Goal: Information Seeking & Learning: Learn about a topic

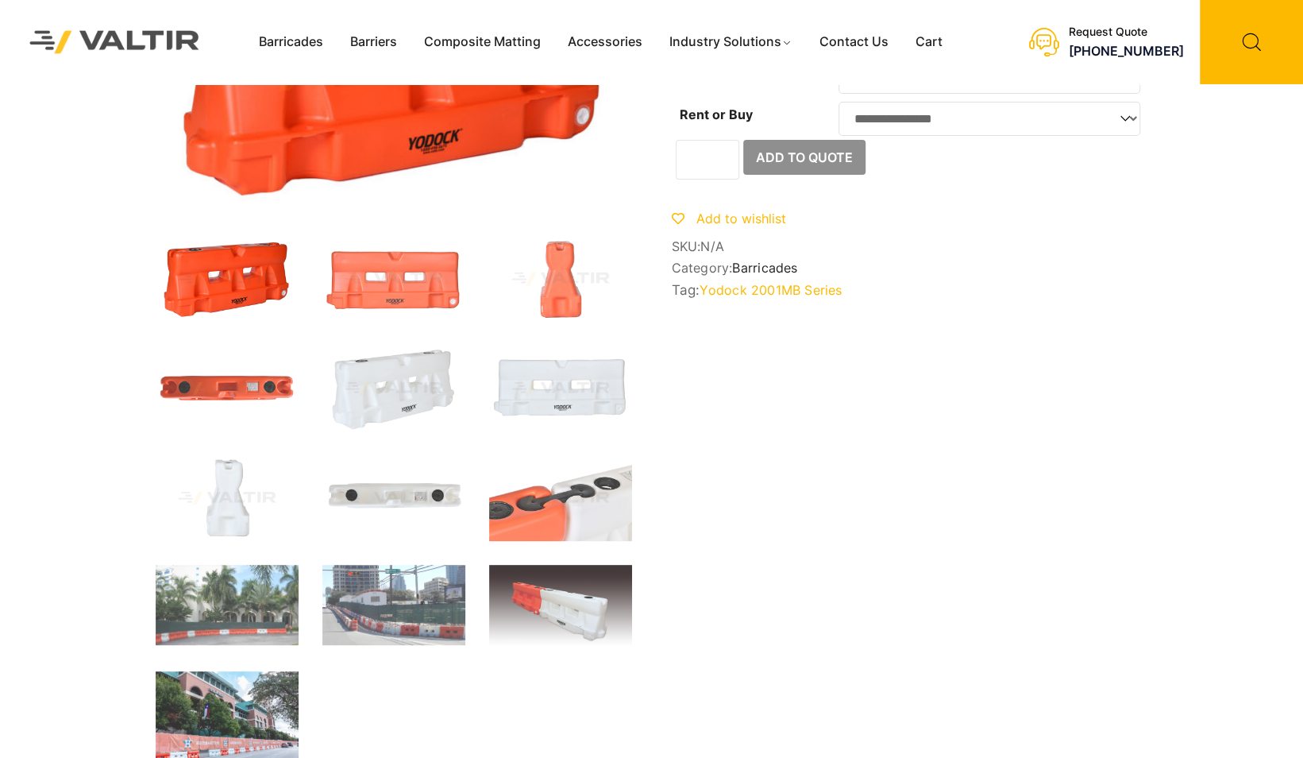
scroll to position [238, 0]
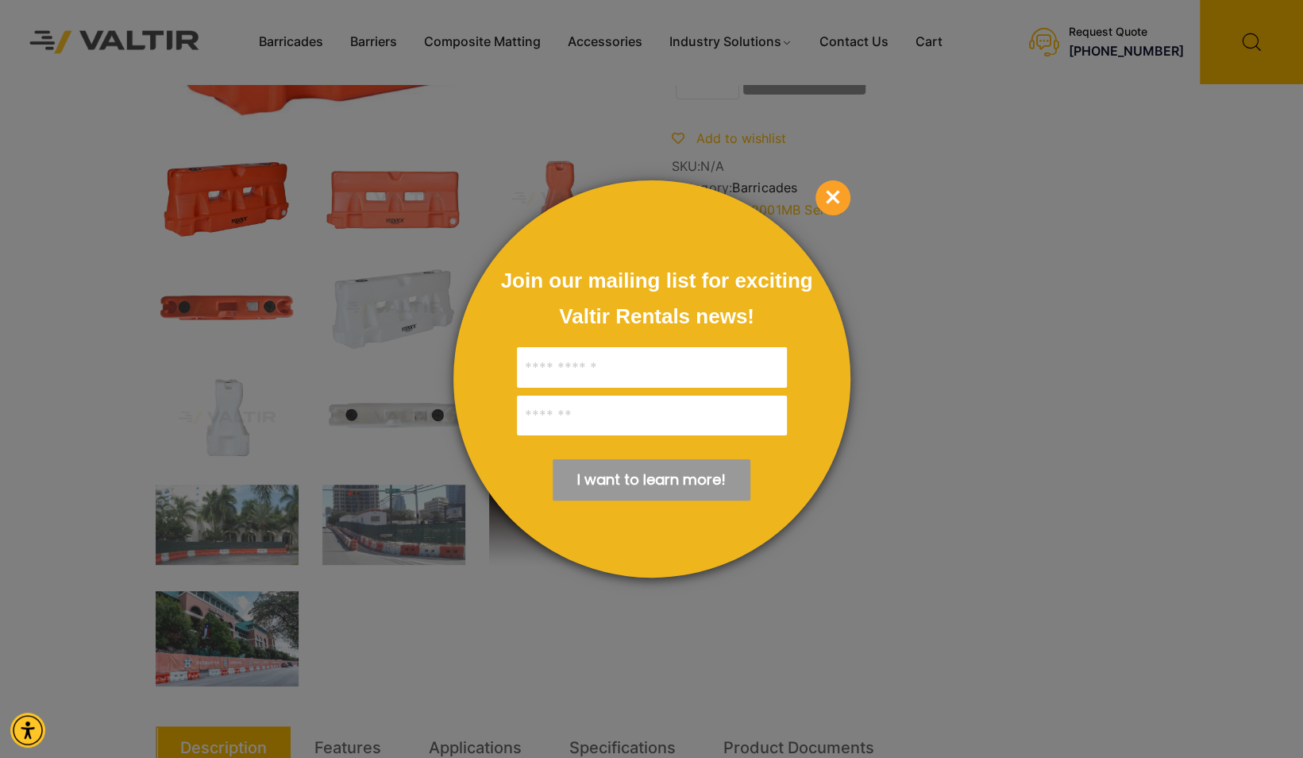
click at [837, 198] on span "×" at bounding box center [833, 197] width 35 height 35
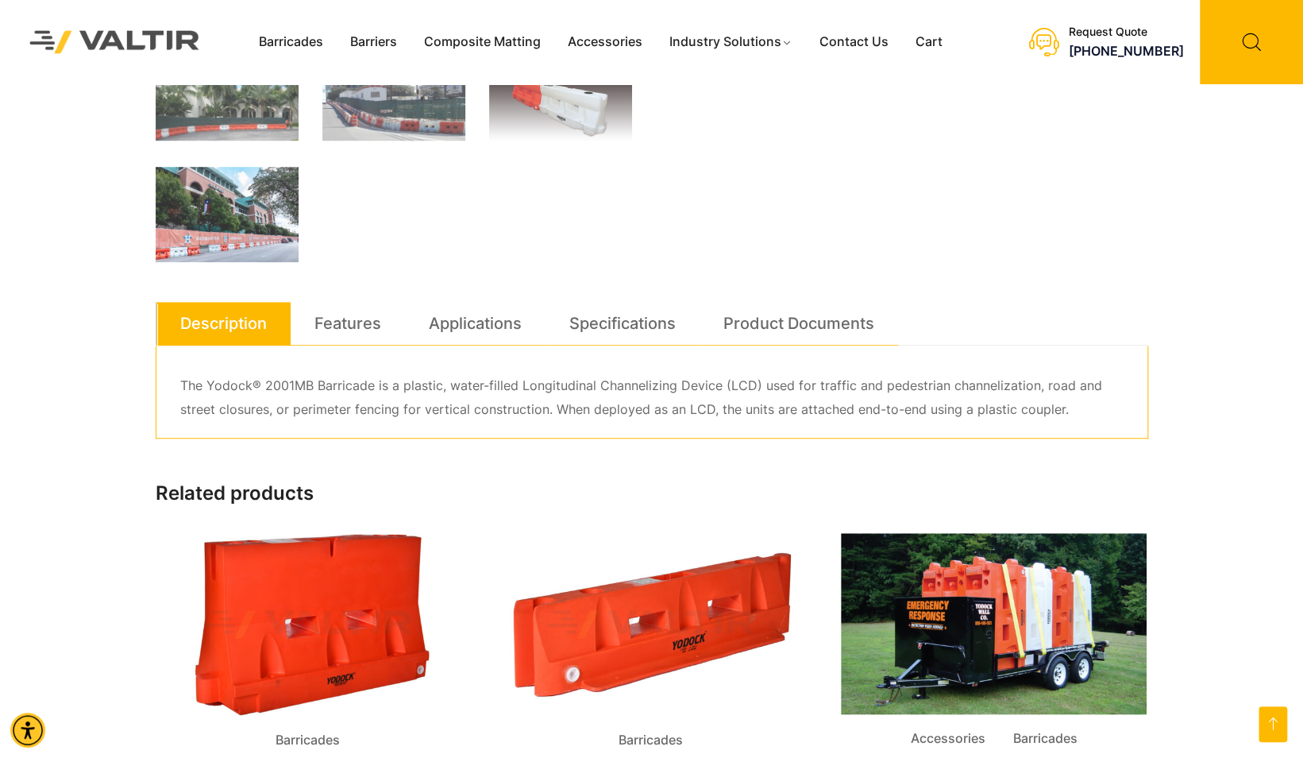
scroll to position [662, 0]
click at [368, 335] on link "Features" at bounding box center [347, 323] width 67 height 43
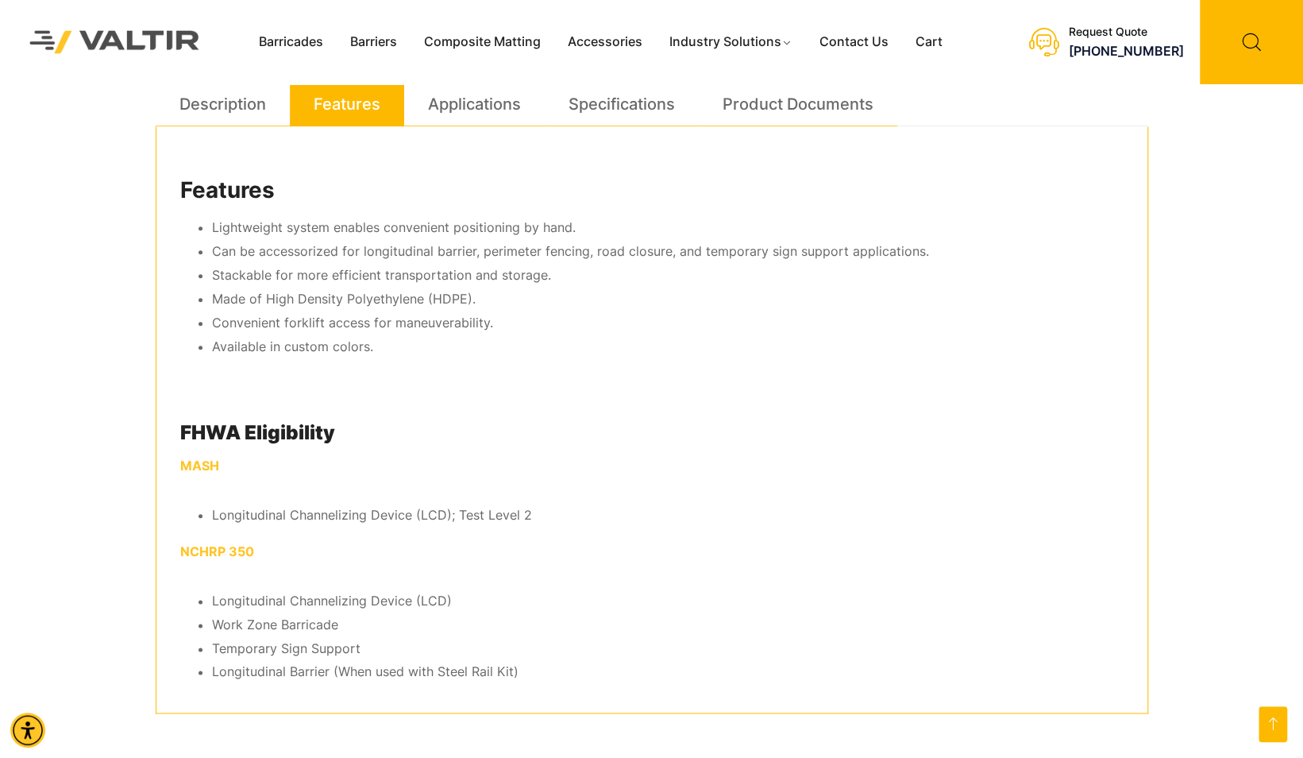
scroll to position [901, 0]
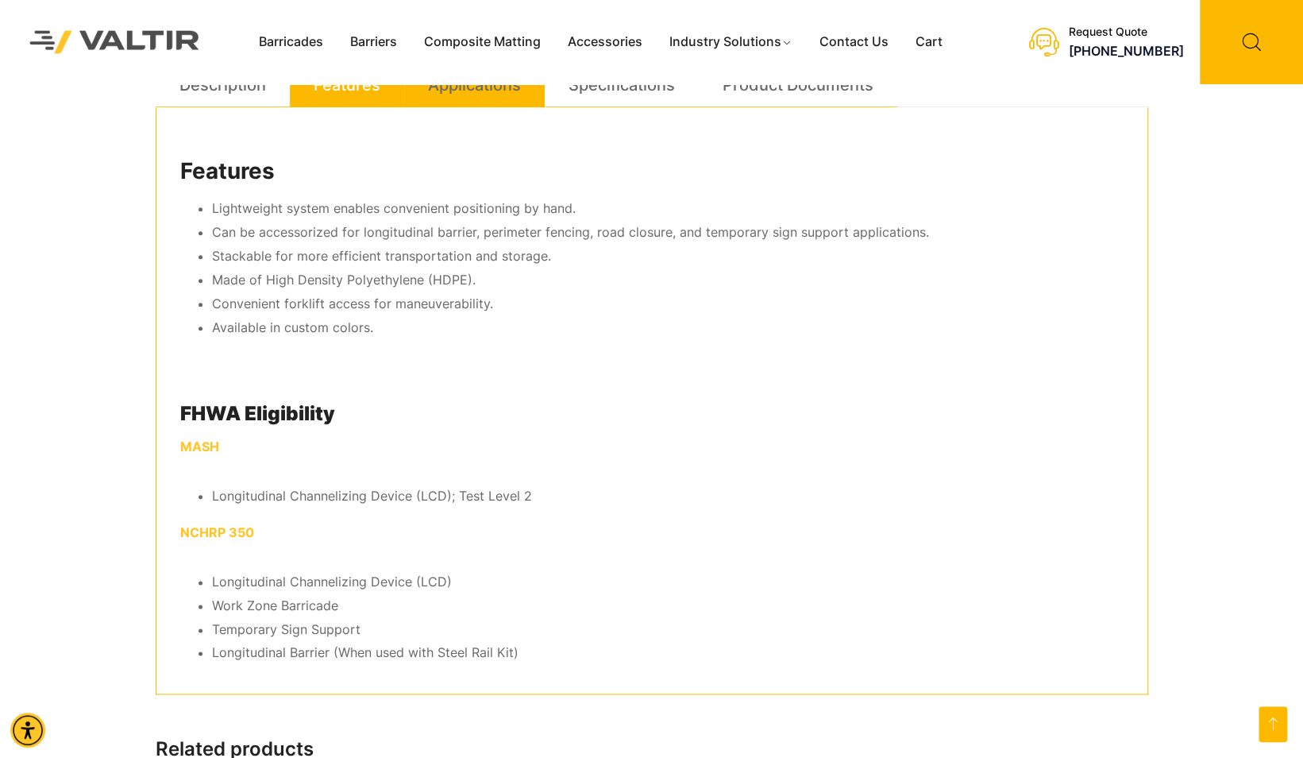
click at [484, 89] on link "Applications" at bounding box center [474, 85] width 93 height 43
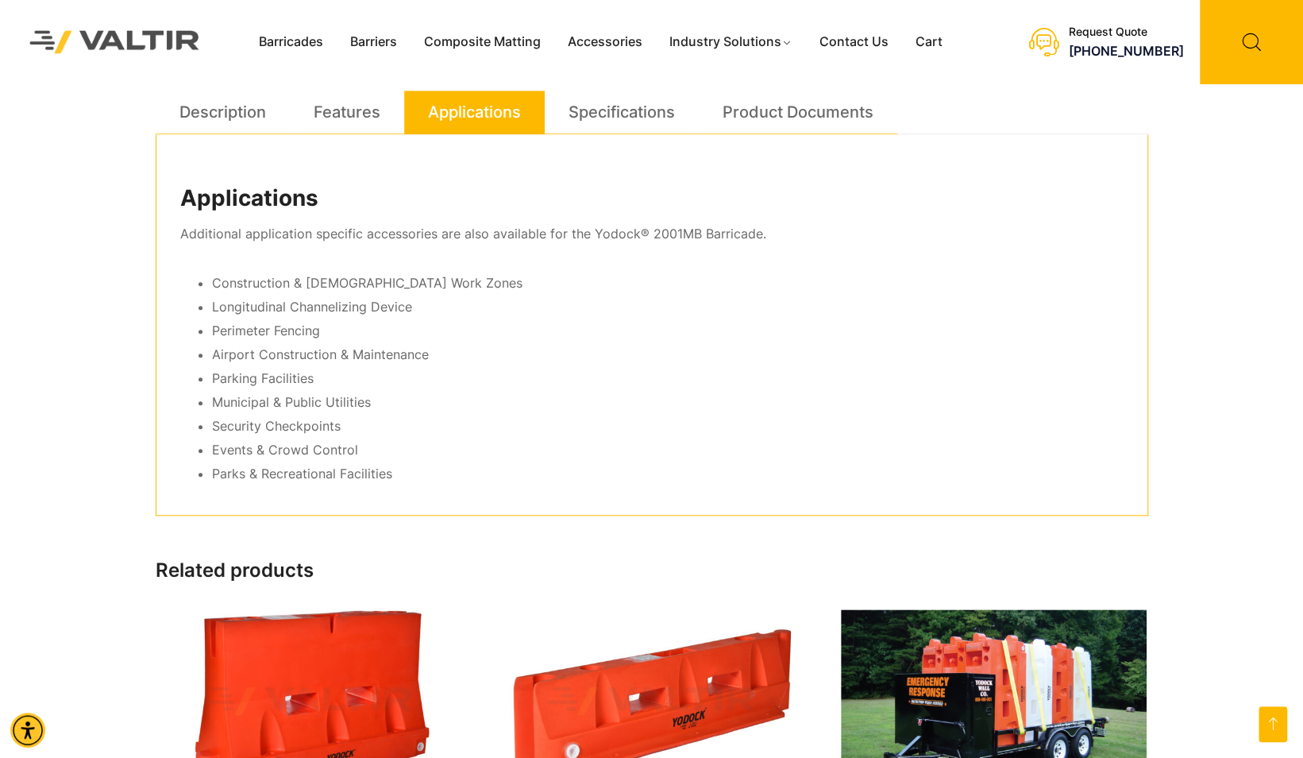
scroll to position [742, 0]
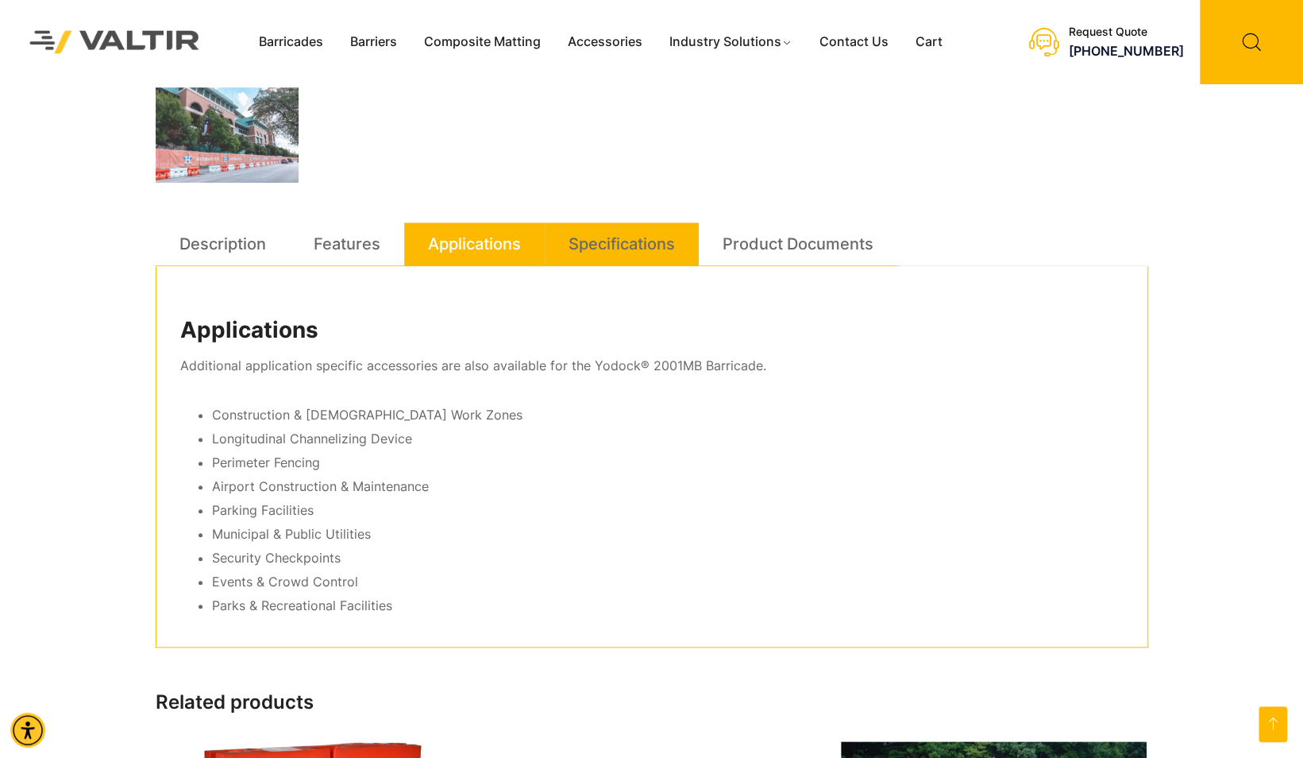
click at [602, 236] on link "Specifications" at bounding box center [622, 243] width 106 height 43
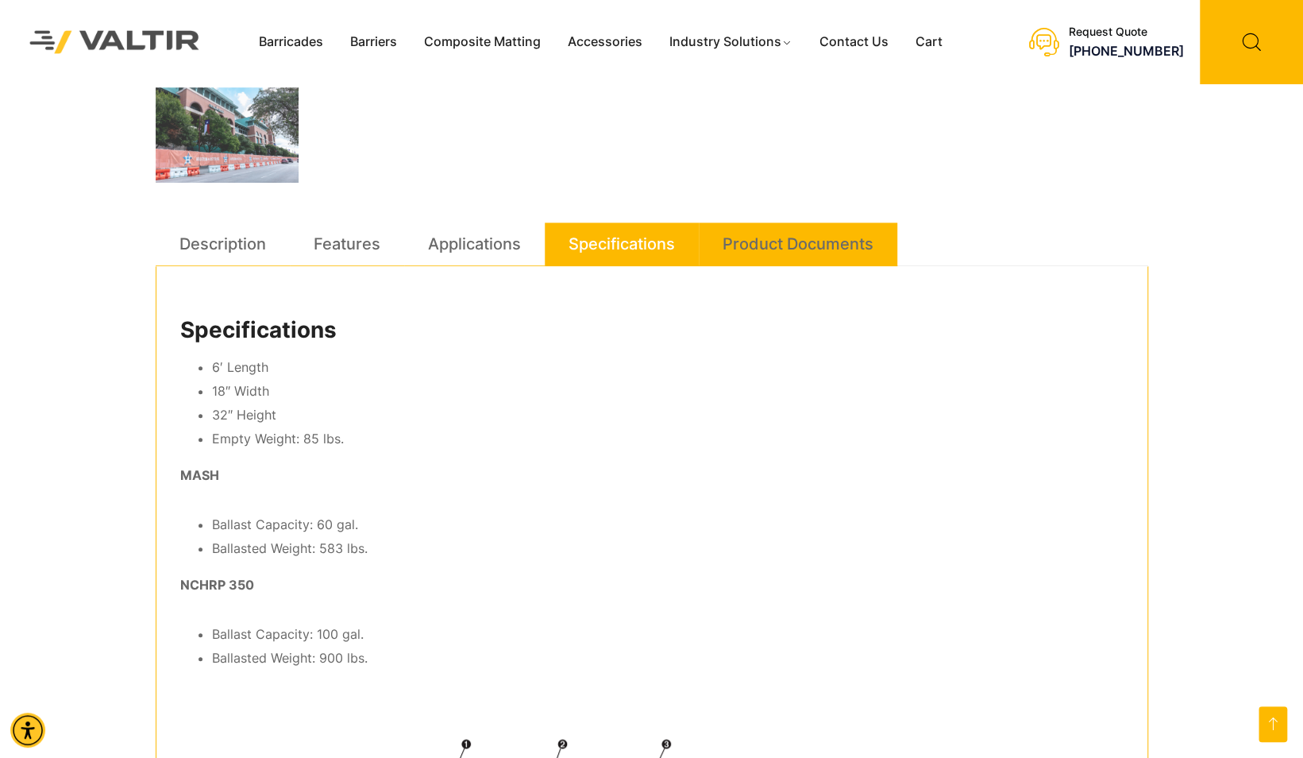
click at [730, 229] on link "Product Documents" at bounding box center [798, 243] width 151 height 43
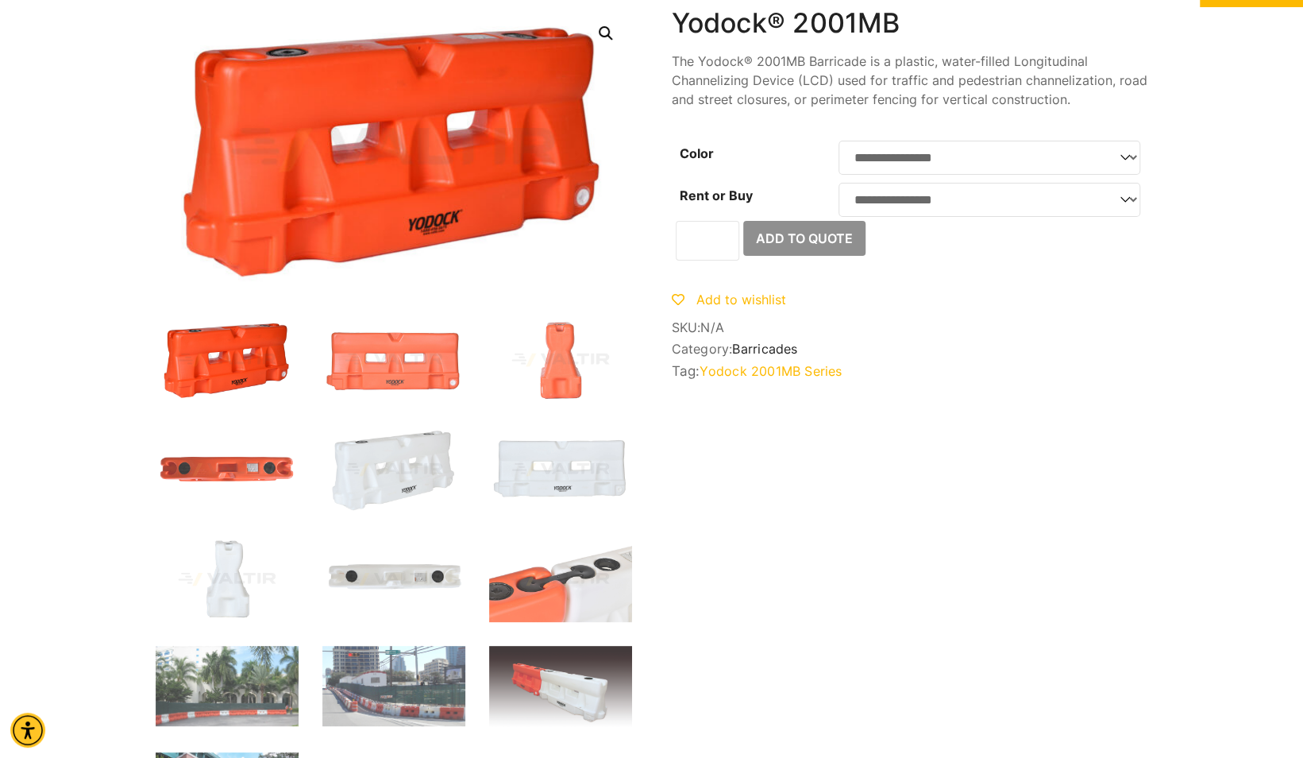
scroll to position [0, 0]
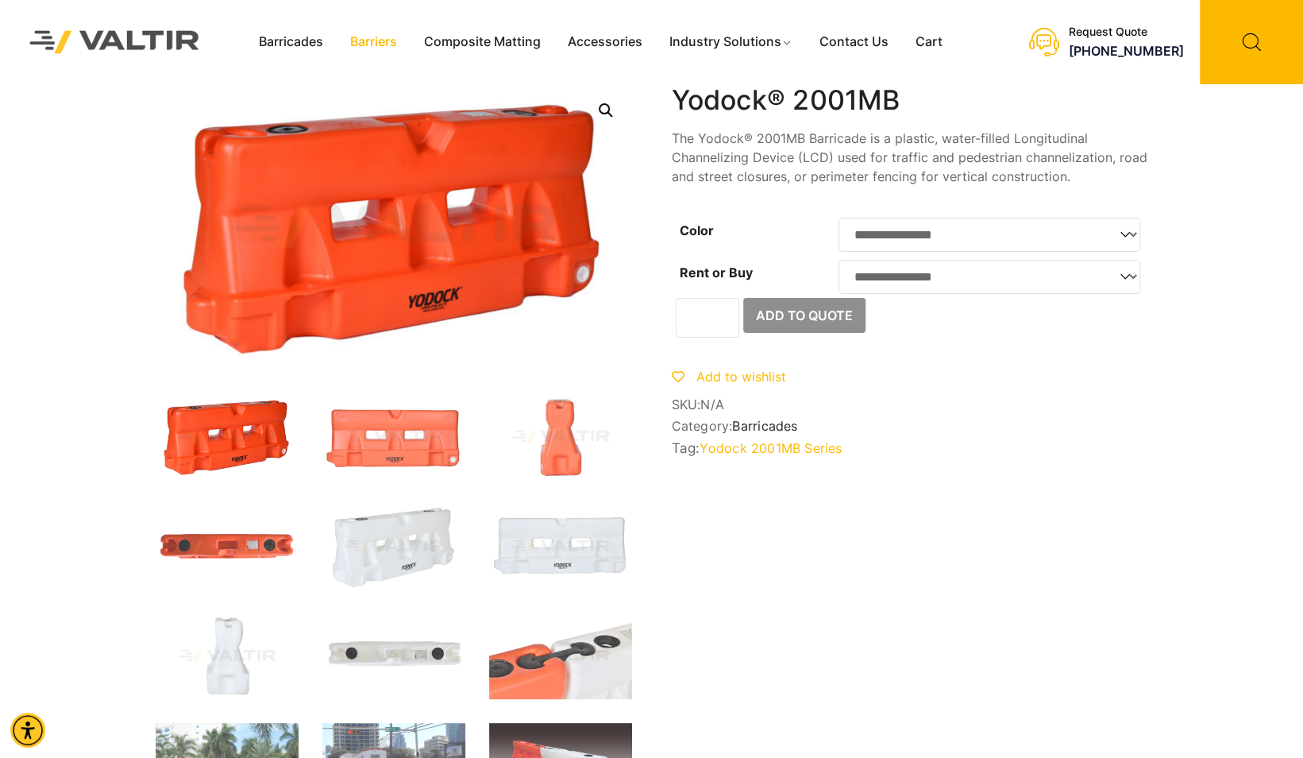
click at [384, 43] on link "Barriers" at bounding box center [374, 42] width 74 height 24
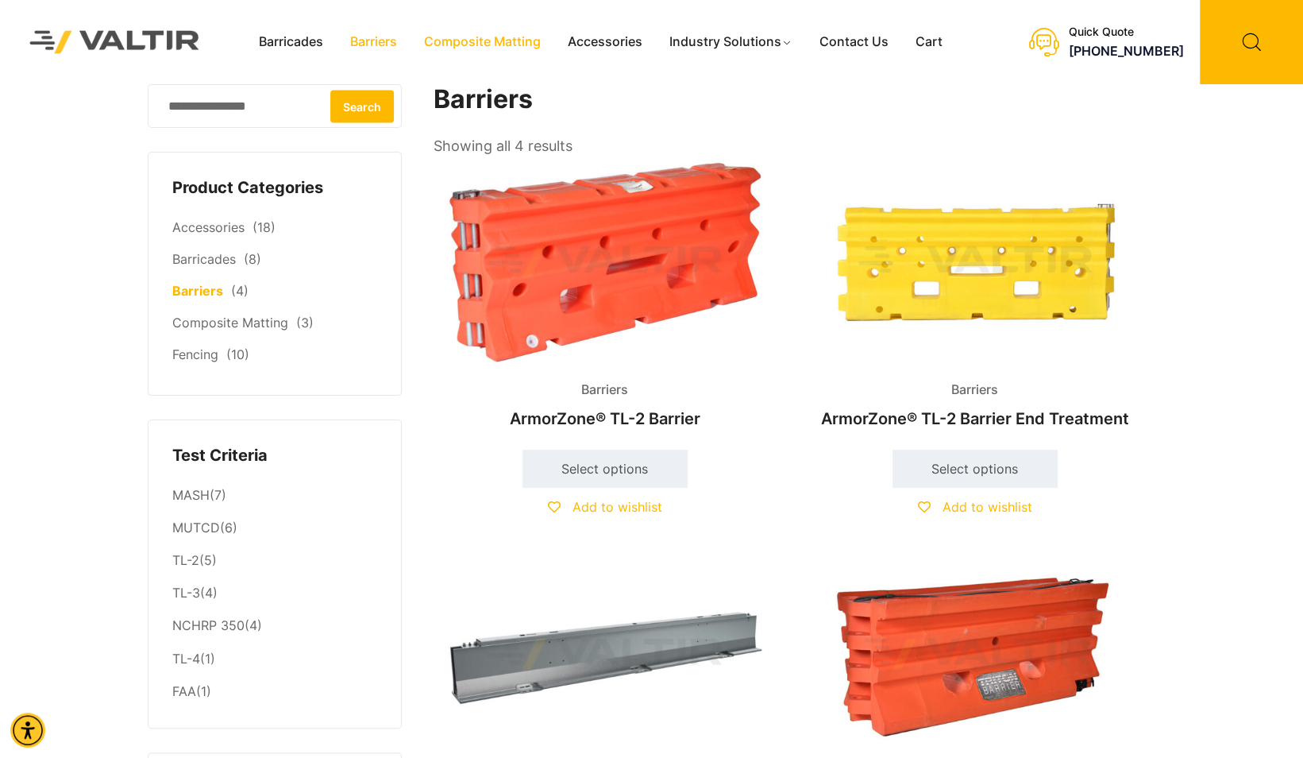
click at [492, 41] on link "Composite Matting" at bounding box center [483, 42] width 144 height 24
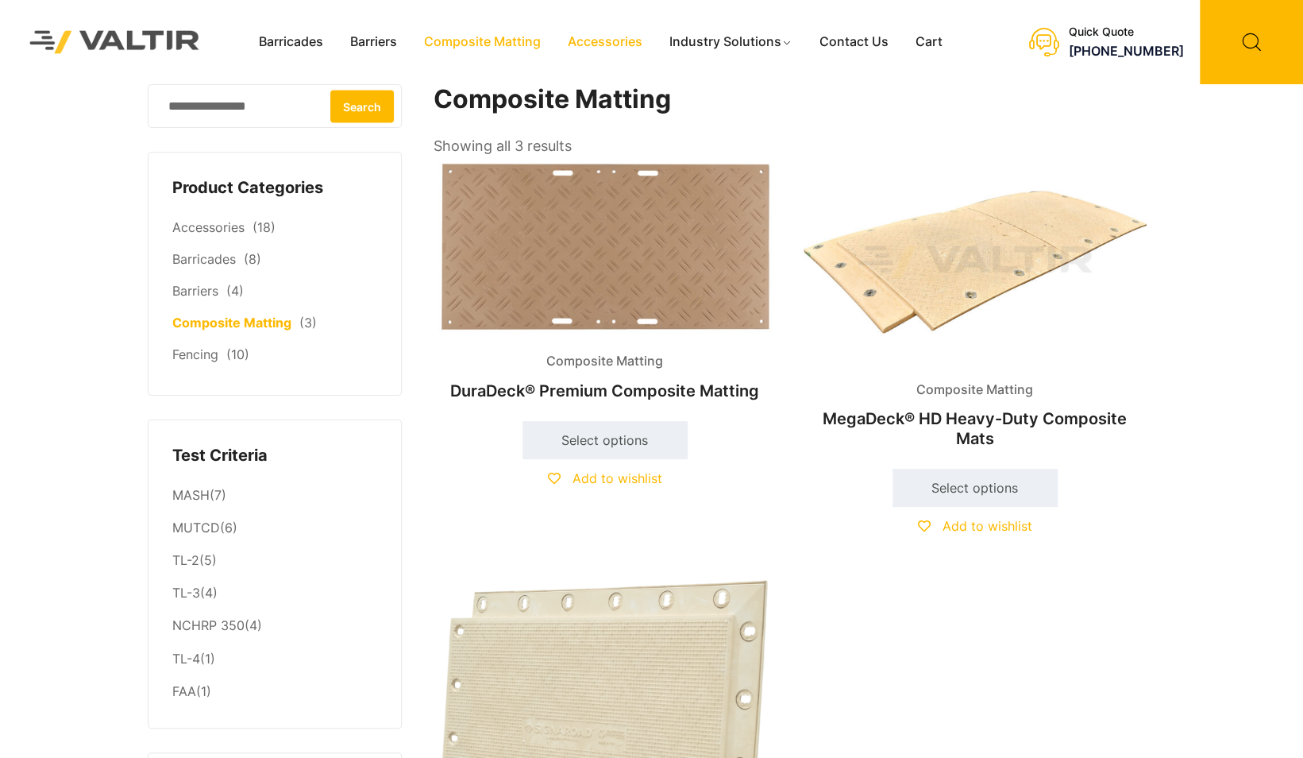
click at [616, 43] on link "Accessories" at bounding box center [605, 42] width 102 height 24
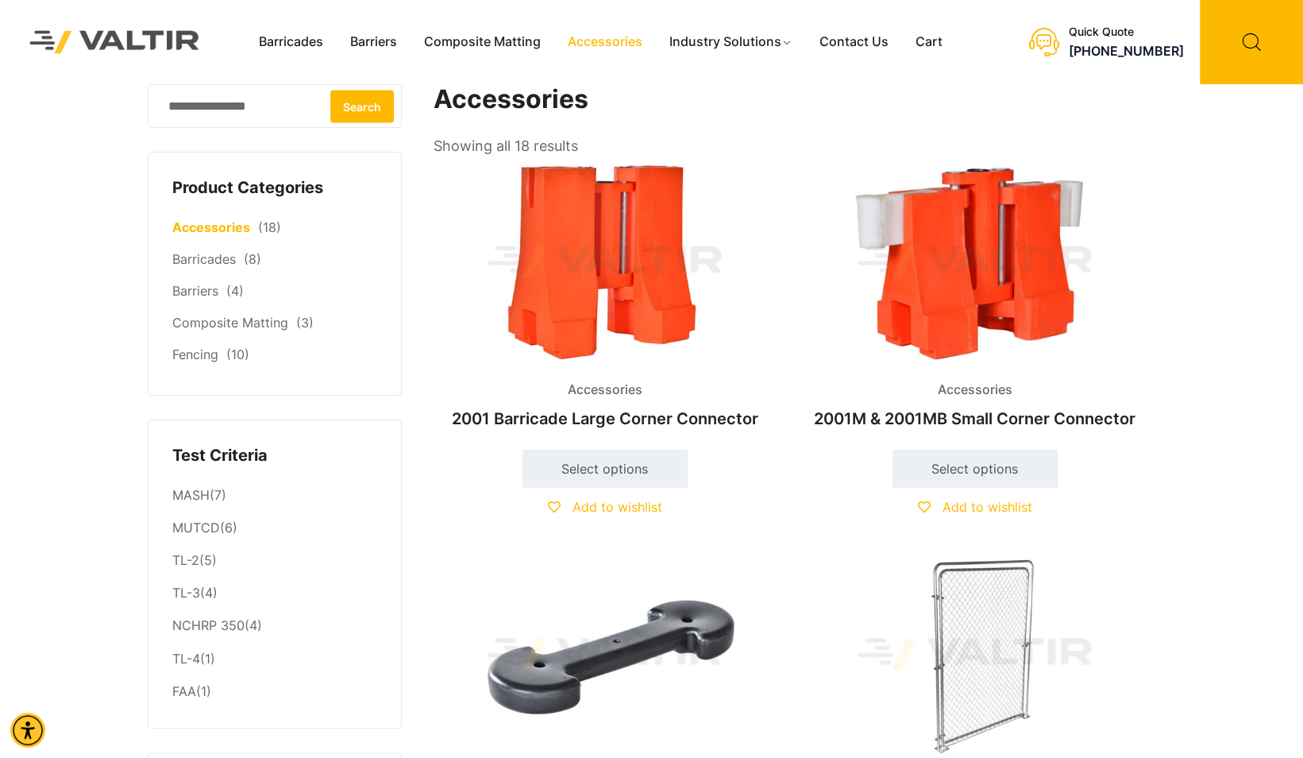
click at [655, 637] on img at bounding box center [605, 654] width 343 height 206
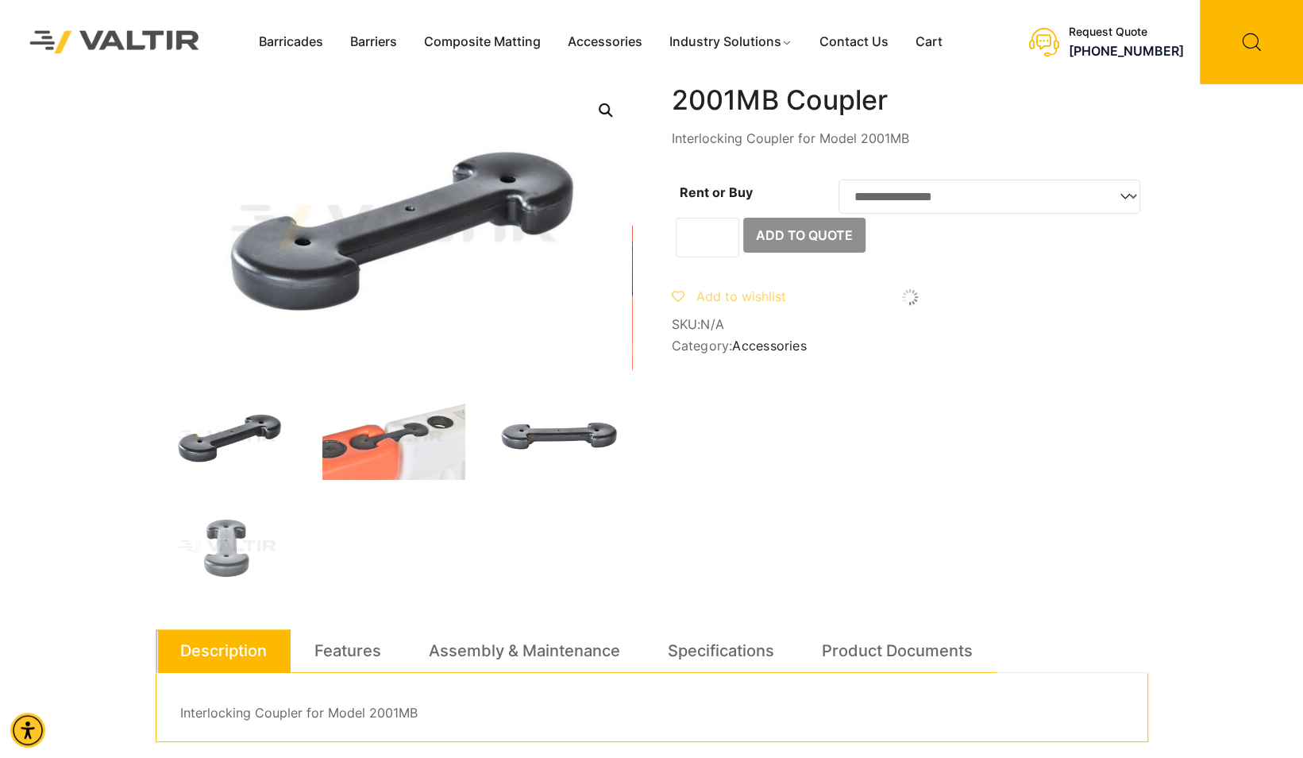
click at [566, 435] on img at bounding box center [560, 437] width 143 height 86
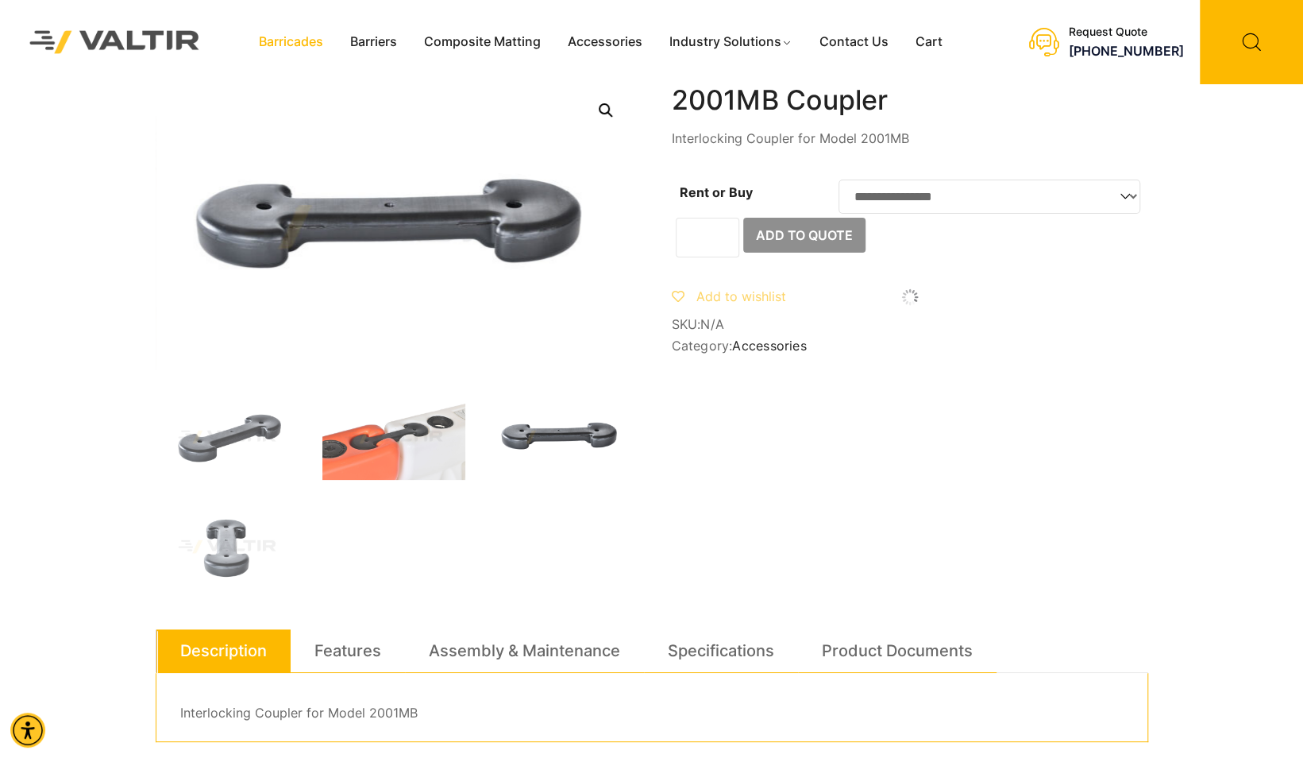
click at [318, 47] on link "Barricades" at bounding box center [290, 42] width 91 height 24
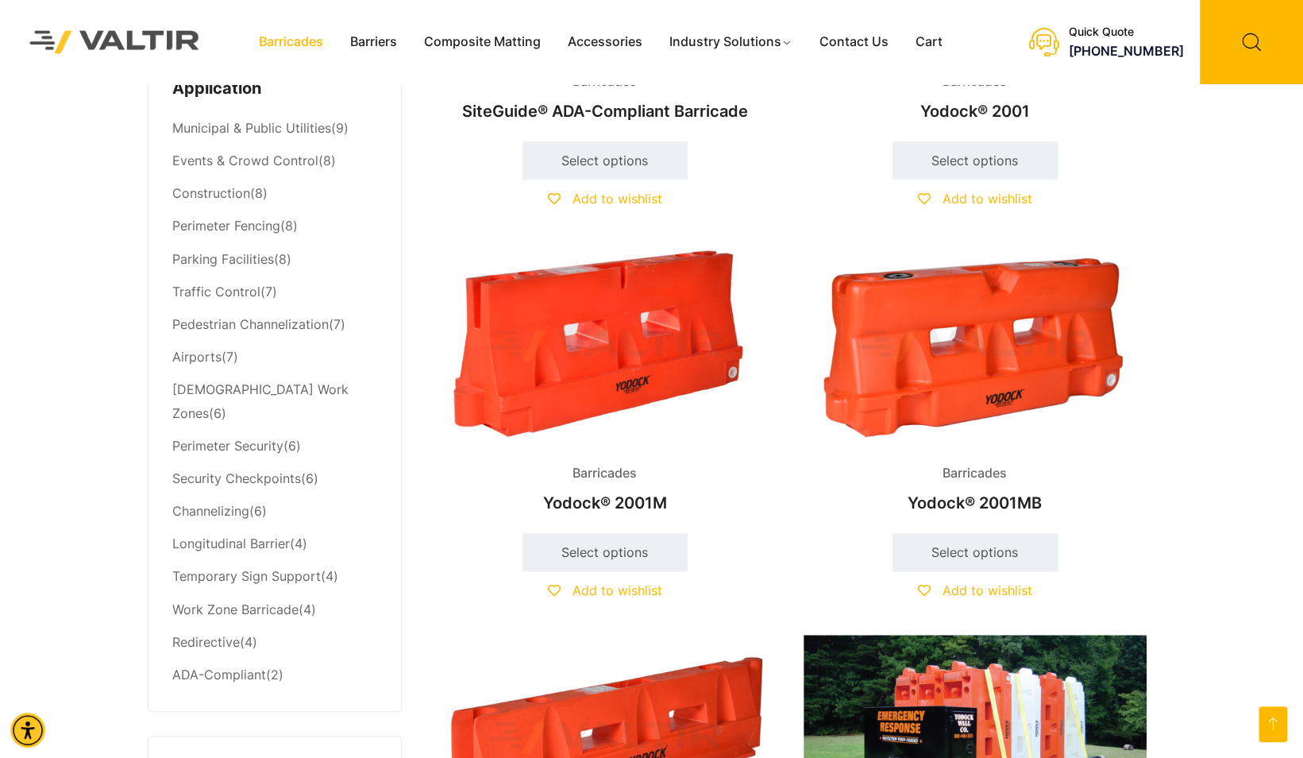
scroll to position [715, 0]
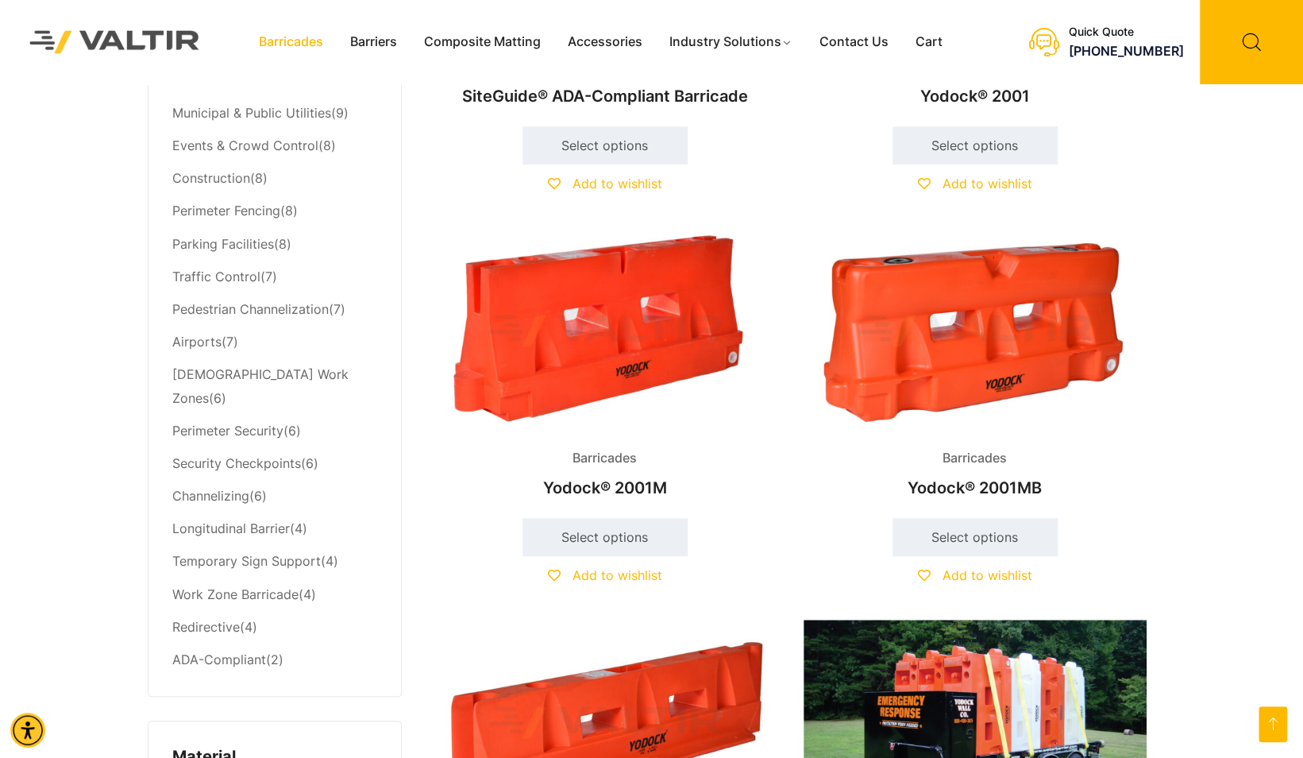
click at [958, 322] on img at bounding box center [975, 331] width 343 height 206
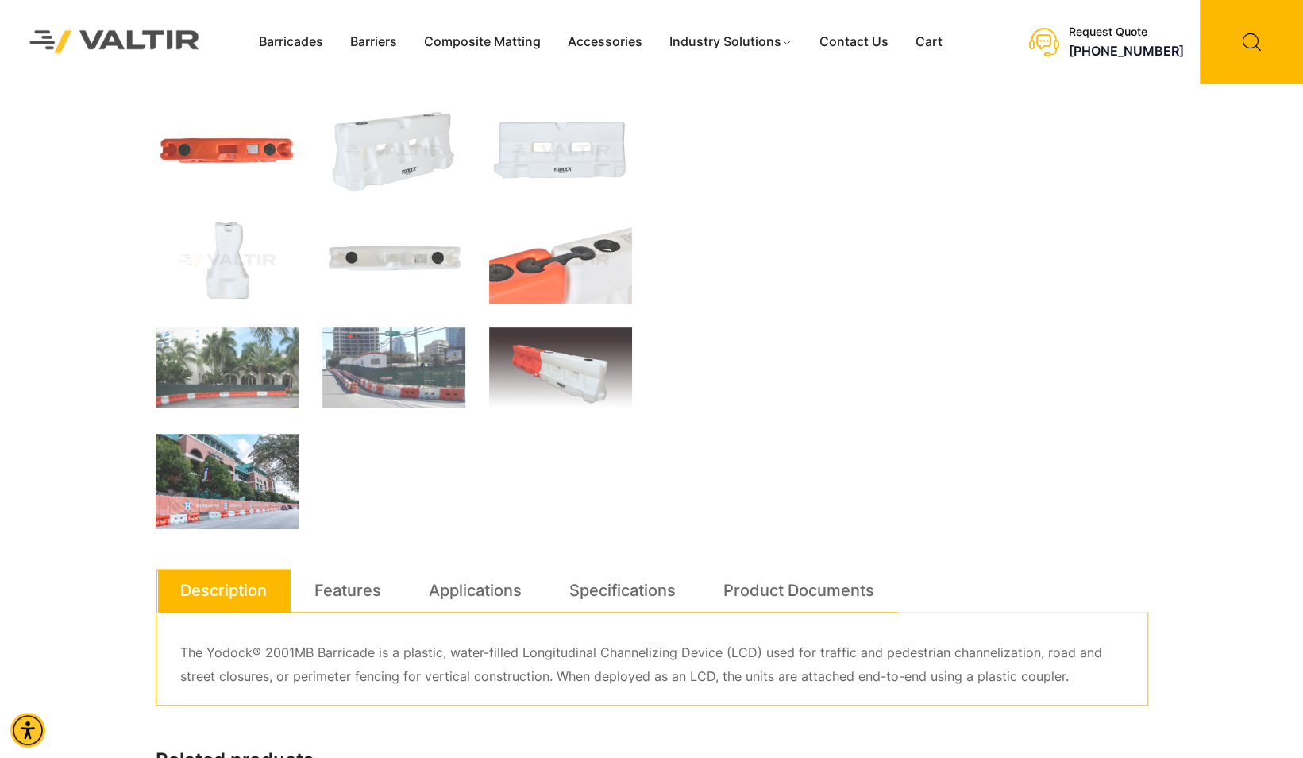
scroll to position [397, 0]
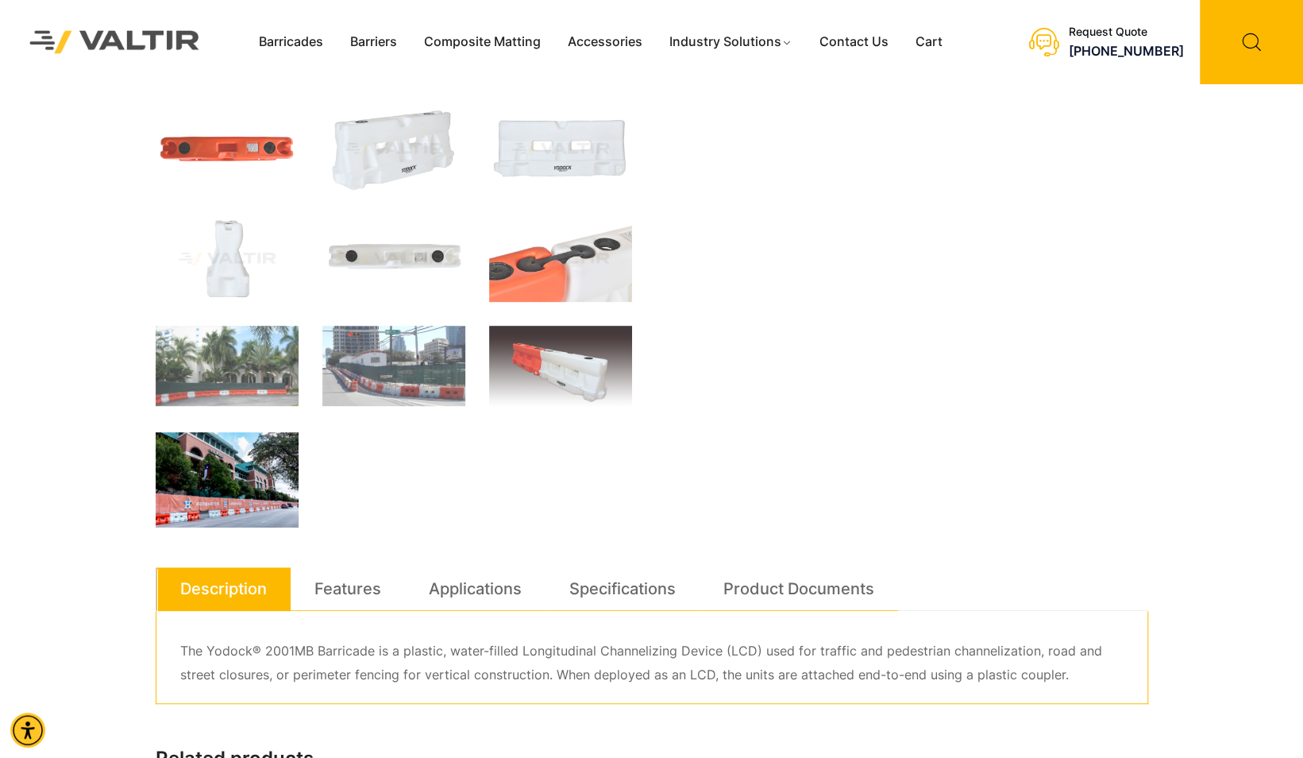
click at [264, 472] on img at bounding box center [227, 479] width 143 height 95
click at [211, 476] on img at bounding box center [227, 479] width 143 height 95
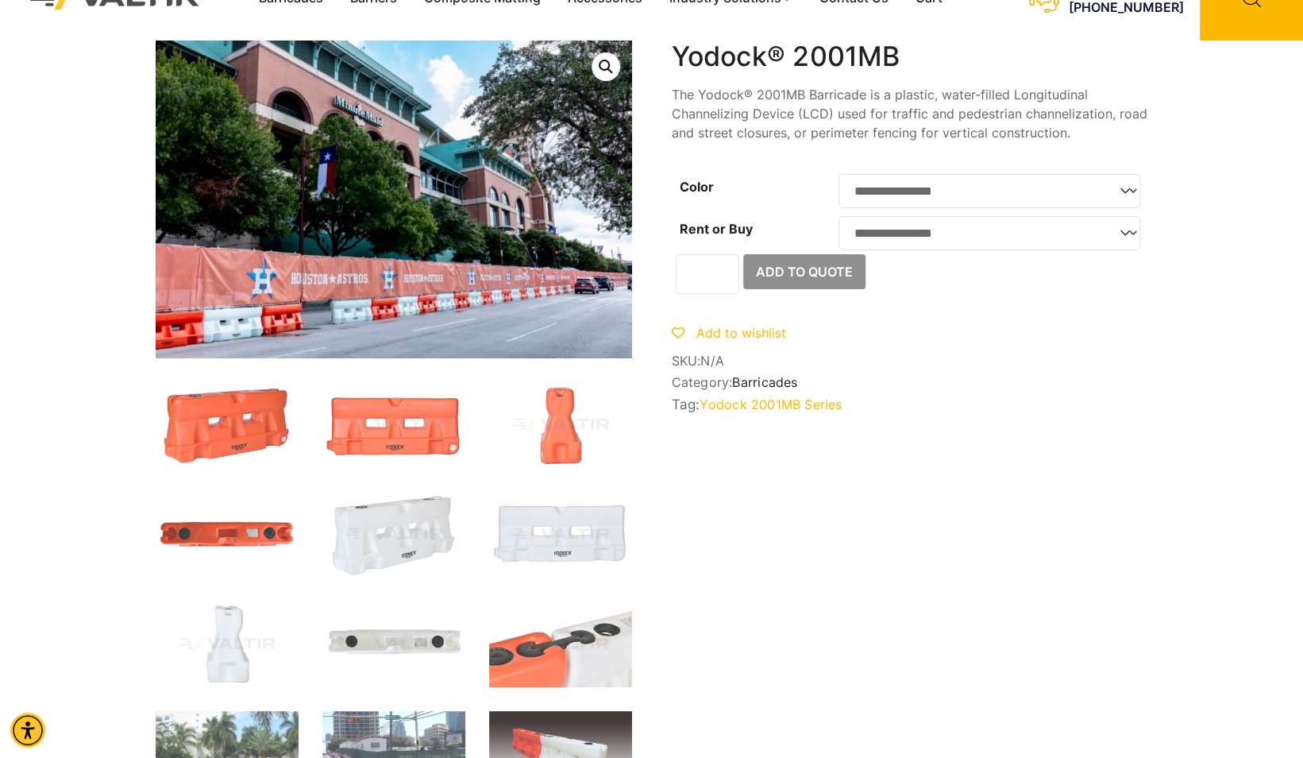
scroll to position [32, 0]
